Goal: Task Accomplishment & Management: Use online tool/utility

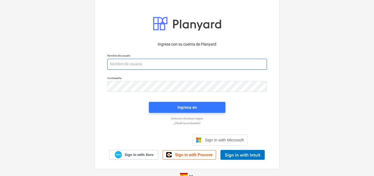
click at [122, 61] on input "email" at bounding box center [187, 64] width 160 height 11
paste input "[EMAIL_ADDRESS][DOMAIN_NAME]"
type input "[EMAIL_ADDRESS][DOMAIN_NAME]"
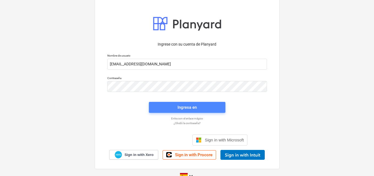
click at [178, 108] on div "Ingresa en" at bounding box center [186, 107] width 19 height 7
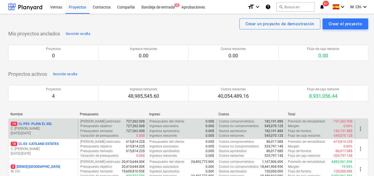
click at [39, 127] on p "C. [PERSON_NAME]" at bounding box center [43, 129] width 65 height 5
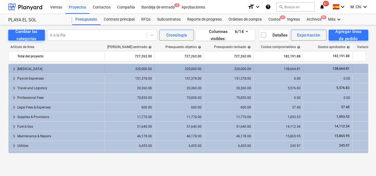
click at [24, 68] on div "[MEDICAL_DATA]" at bounding box center [59, 69] width 85 height 9
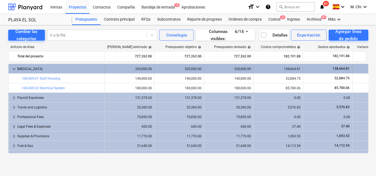
click at [13, 69] on span "keyboard_arrow_down" at bounding box center [14, 69] width 7 height 7
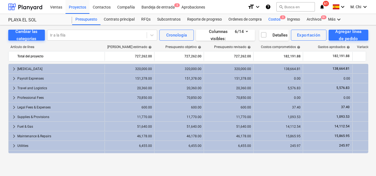
click at [275, 18] on div "Costos 3" at bounding box center [274, 19] width 19 height 11
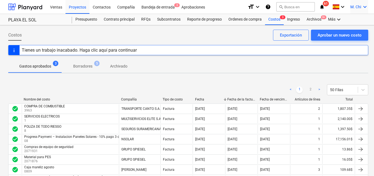
click at [366, 7] on icon "keyboard_arrow_down" at bounding box center [364, 7] width 7 height 7
click at [349, 27] on div "Desconecta." at bounding box center [351, 30] width 33 height 9
